Goal: Information Seeking & Learning: Check status

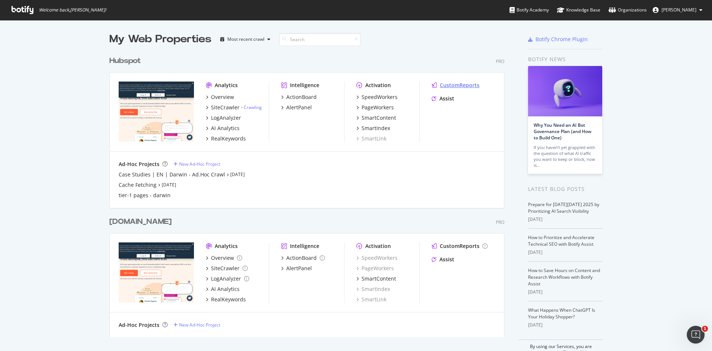
click at [440, 85] on div "CustomReports" at bounding box center [460, 85] width 40 height 7
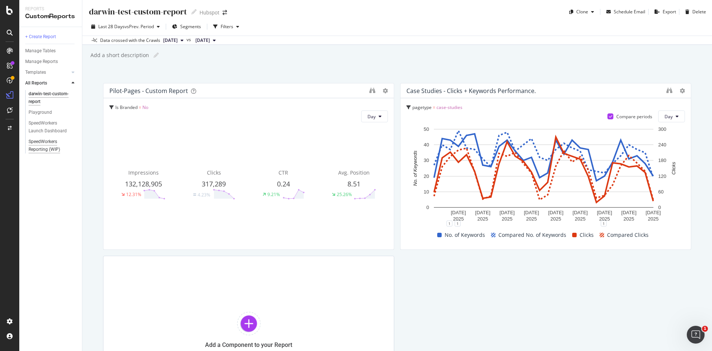
click at [47, 146] on div "SpeedWorkers Reporting (WIP)" at bounding box center [50, 146] width 43 height 16
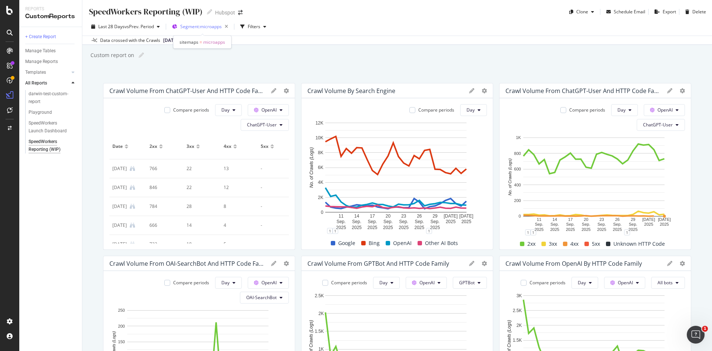
click at [197, 30] on div "Segment: microapps" at bounding box center [205, 27] width 51 height 10
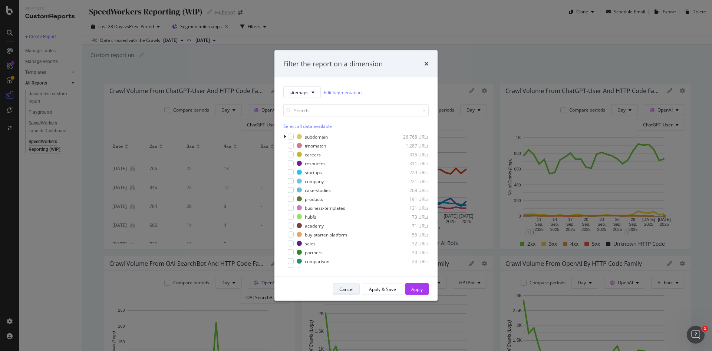
click at [346, 293] on div "Cancel" at bounding box center [346, 289] width 14 height 10
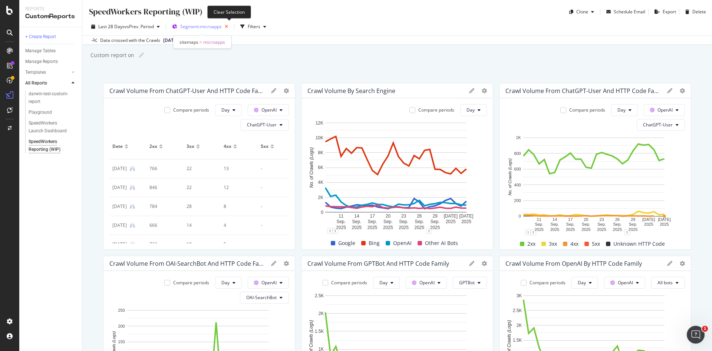
click at [230, 28] on icon "button" at bounding box center [226, 27] width 9 height 10
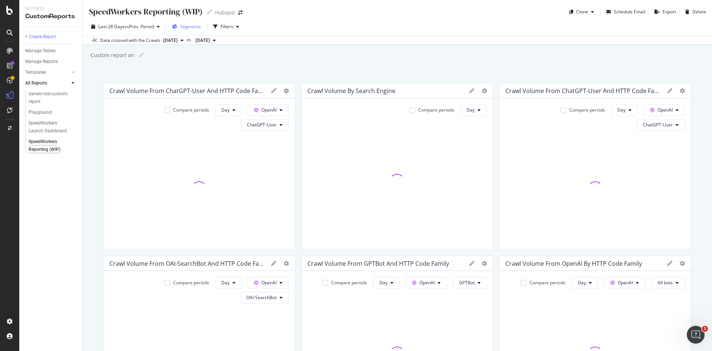
click at [192, 25] on span "Segments" at bounding box center [190, 26] width 21 height 6
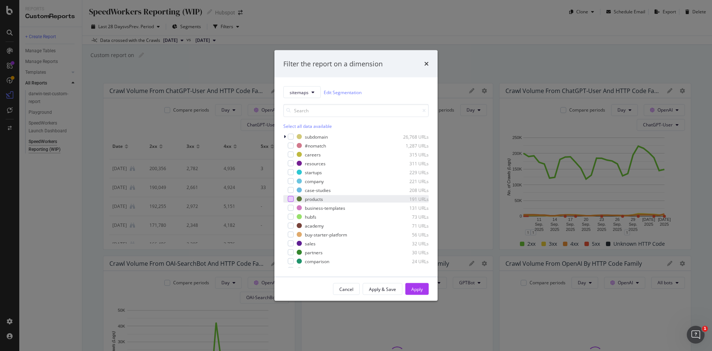
click at [290, 198] on div "modal" at bounding box center [291, 199] width 6 height 6
click at [384, 293] on div "Apply & Save" at bounding box center [382, 289] width 27 height 10
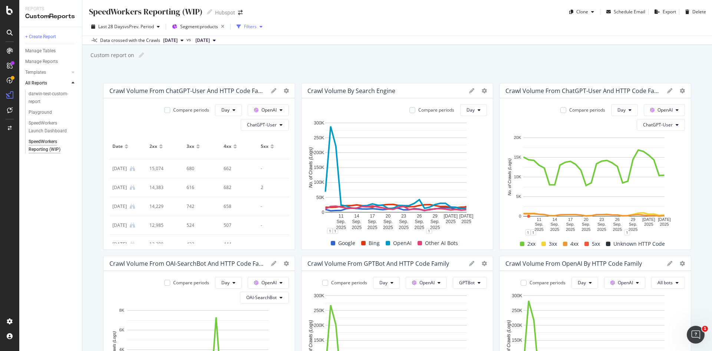
click at [247, 27] on div "Filters" at bounding box center [250, 26] width 13 height 6
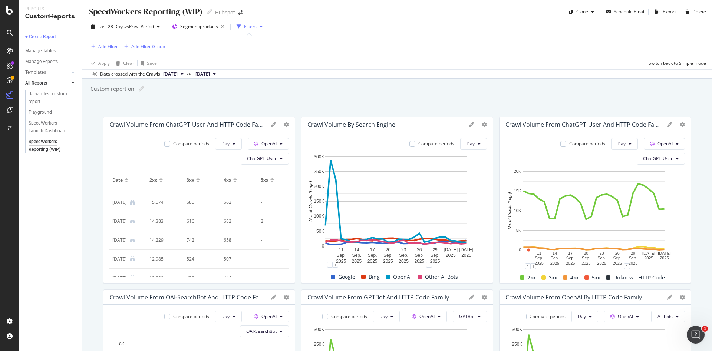
click at [111, 49] on div "Add Filter" at bounding box center [108, 46] width 20 height 6
click at [279, 53] on div "Add Filter Add Filter Group" at bounding box center [397, 46] width 618 height 21
click at [113, 47] on div "Add Filter" at bounding box center [108, 46] width 20 height 6
click at [100, 109] on span "PageWorkers Optimizations" at bounding box center [127, 111] width 57 height 6
click at [273, 46] on div "Add Filter Add Filter Group" at bounding box center [397, 46] width 618 height 21
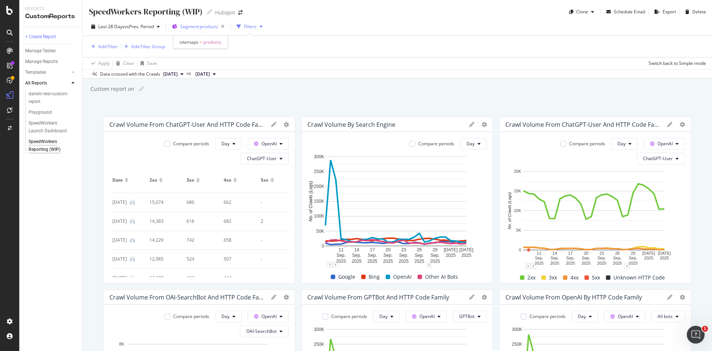
click at [189, 30] on div "Segment: products" at bounding box center [203, 27] width 47 height 10
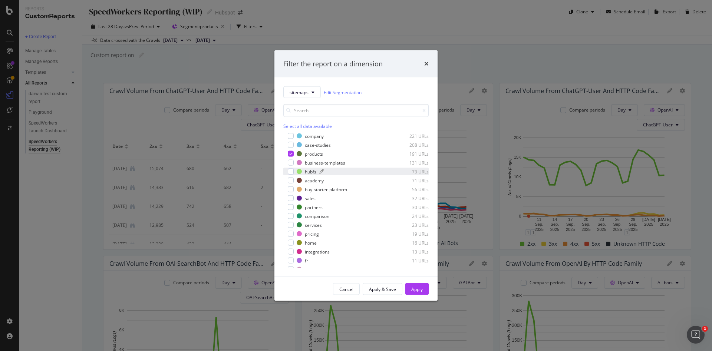
scroll to position [148, 0]
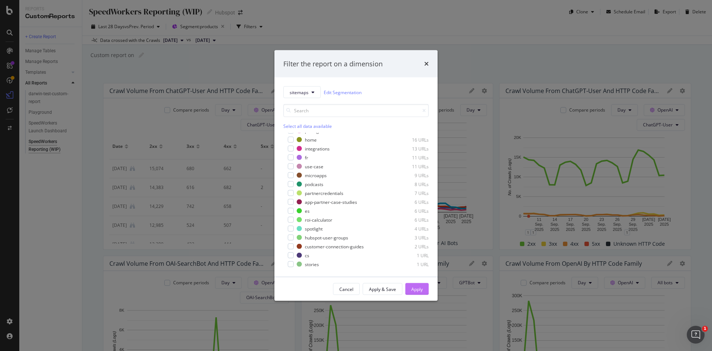
click at [424, 288] on button "Apply" at bounding box center [416, 289] width 23 height 12
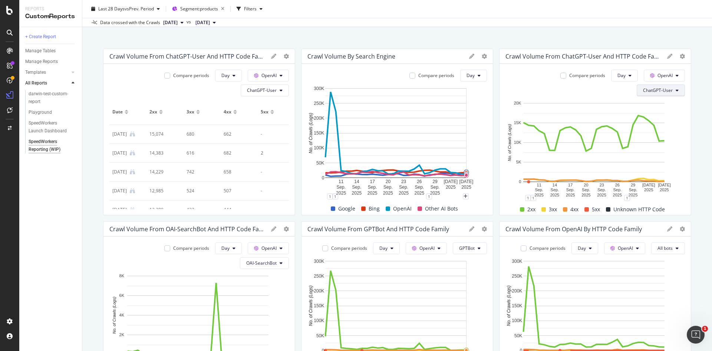
scroll to position [34, 0]
click at [87, 184] on div "SpeedWorkers Reporting (WIP) SpeedWorkers Reporting (WIP) Hubspot Clone Schedul…" at bounding box center [397, 175] width 630 height 351
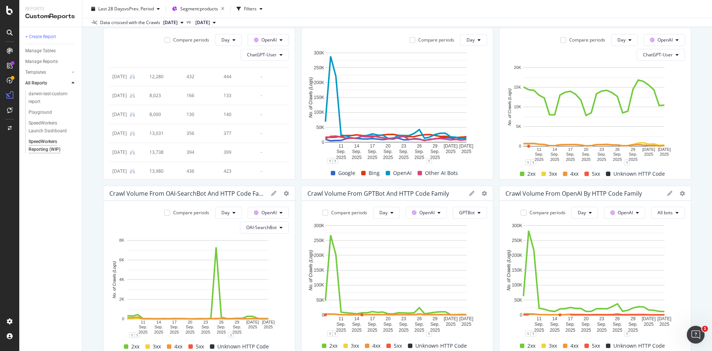
scroll to position [0, 0]
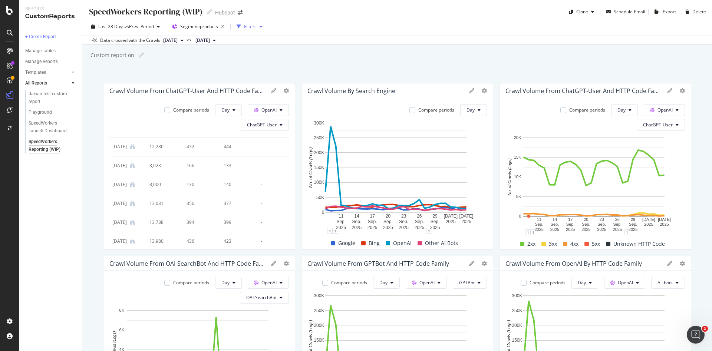
click at [257, 27] on div "Filters" at bounding box center [250, 26] width 13 height 6
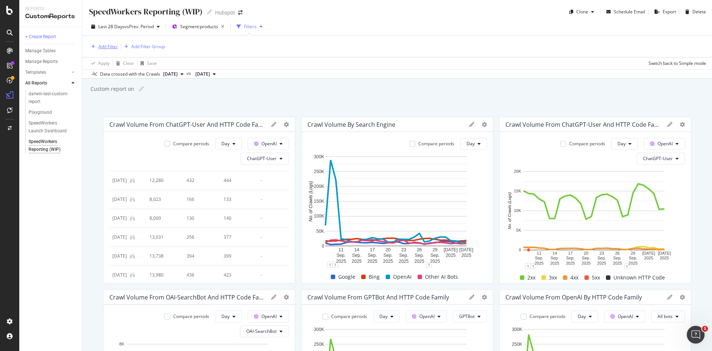
click at [110, 46] on div "Add Filter" at bounding box center [108, 46] width 20 height 6
click at [309, 108] on div "SpeedWorkers Reporting (WIP) SpeedWorkers Reporting (WIP) Hubspot Clone Schedul…" at bounding box center [397, 175] width 630 height 351
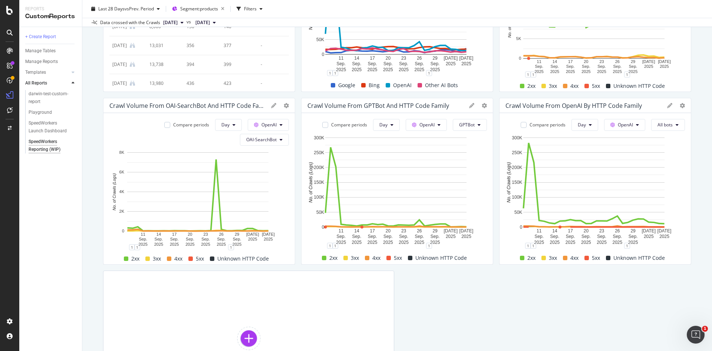
scroll to position [159, 0]
